Goal: Task Accomplishment & Management: Manage account settings

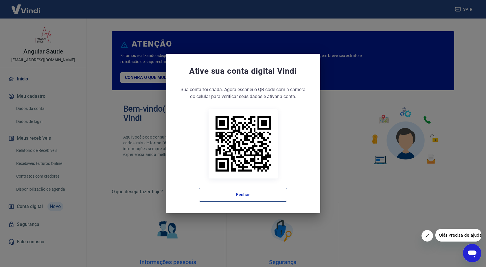
click at [241, 195] on button "Fechar" at bounding box center [243, 195] width 88 height 14
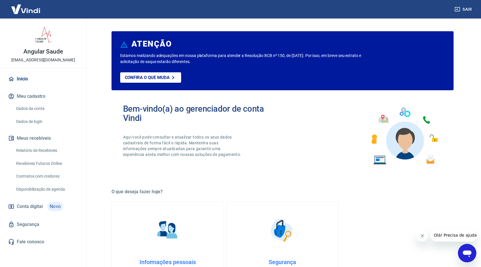
click at [39, 150] on link "Relatório de Recebíveis" at bounding box center [47, 150] width 66 height 12
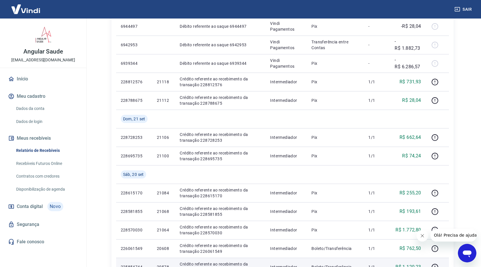
scroll to position [144, 0]
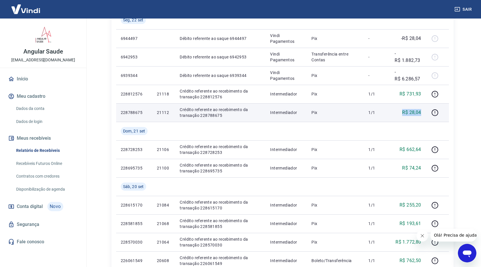
drag, startPoint x: 403, startPoint y: 112, endPoint x: 422, endPoint y: 112, distance: 19.1
click at [422, 112] on td "R$ 28,04" at bounding box center [408, 112] width 36 height 18
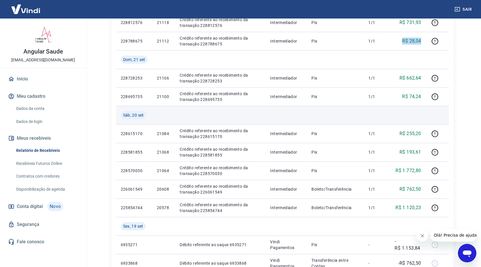
scroll to position [202, 0]
